Goal: Information Seeking & Learning: Learn about a topic

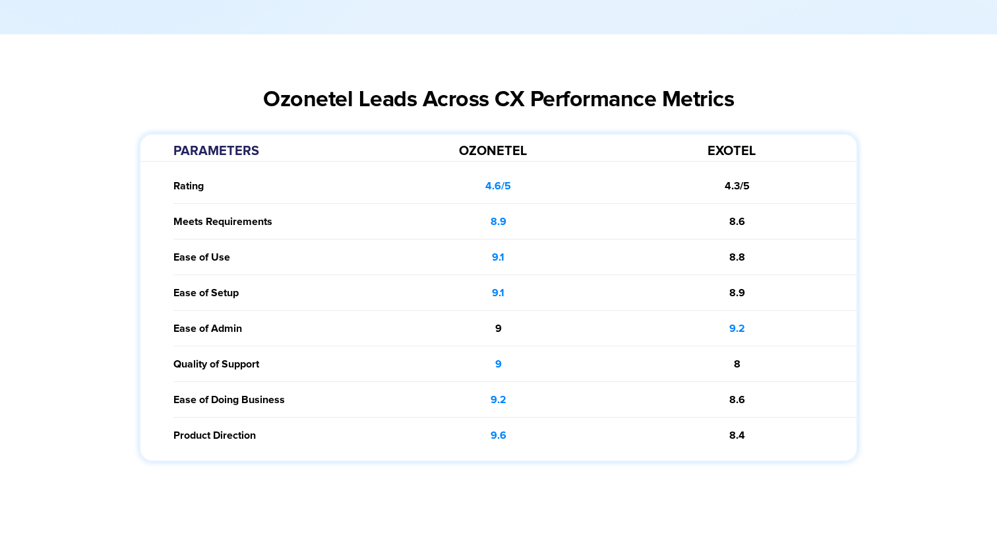
scroll to position [1754, 0]
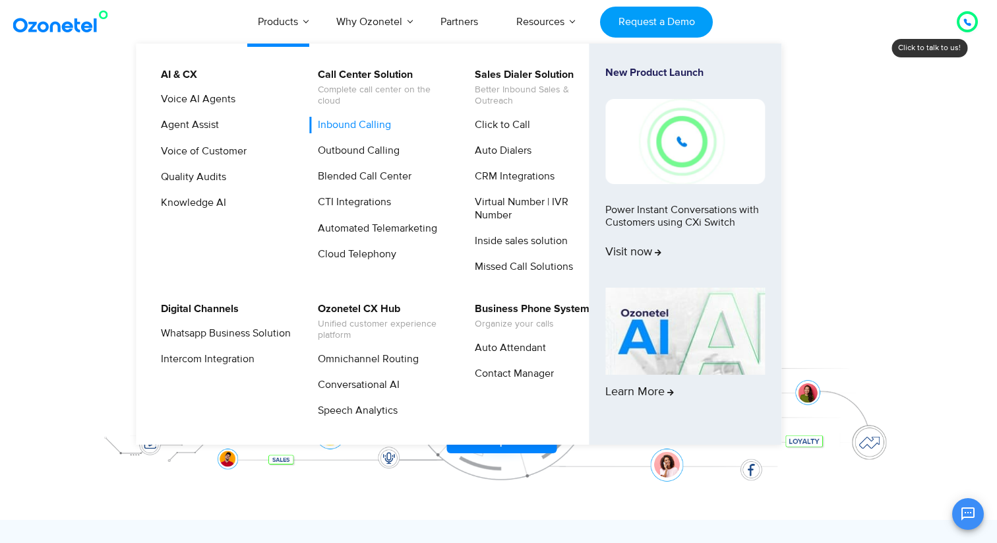
click at [347, 127] on link "Inbound Calling" at bounding box center [351, 125] width 84 height 16
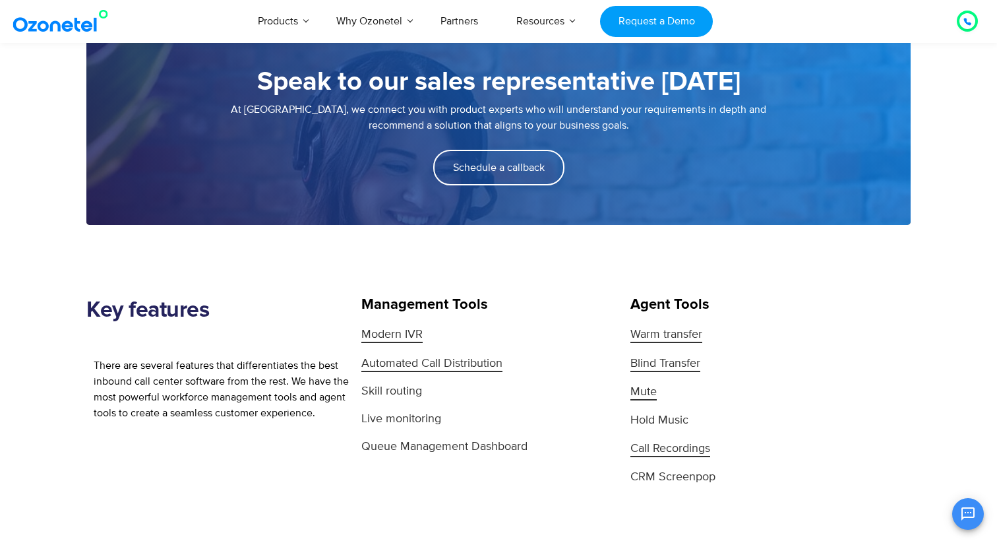
scroll to position [1196, 0]
